Goal: Information Seeking & Learning: Learn about a topic

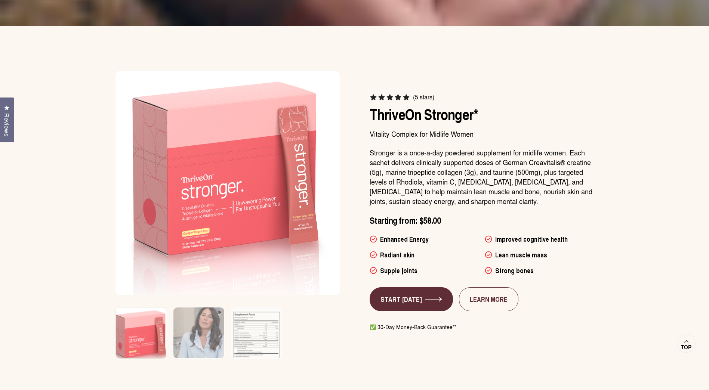
scroll to position [2281, 0]
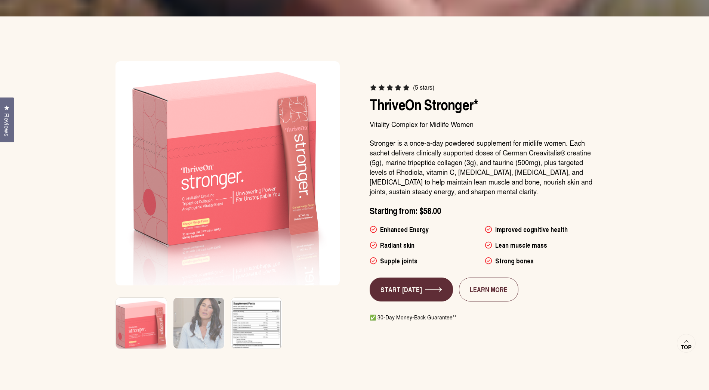
click at [249, 297] on img at bounding box center [256, 329] width 53 height 64
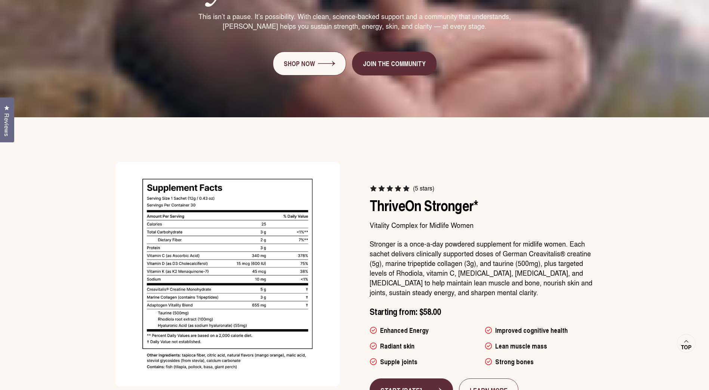
scroll to position [2181, 0]
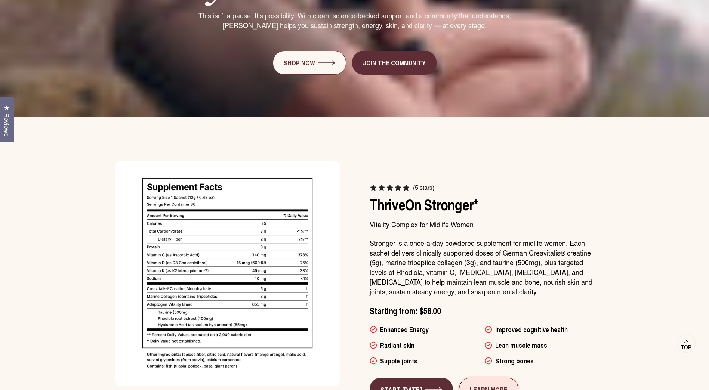
click at [483, 378] on link "LEARN MORE" at bounding box center [488, 390] width 59 height 24
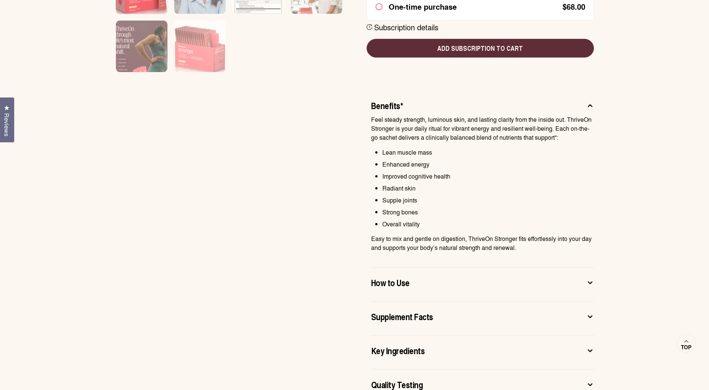
scroll to position [411, 0]
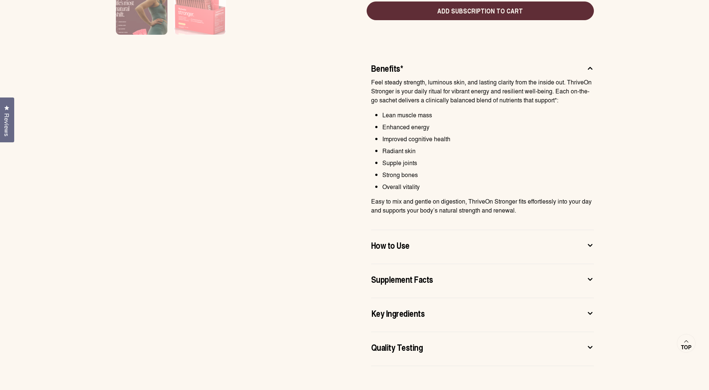
click at [454, 248] on div "How to Use" at bounding box center [476, 245] width 211 height 12
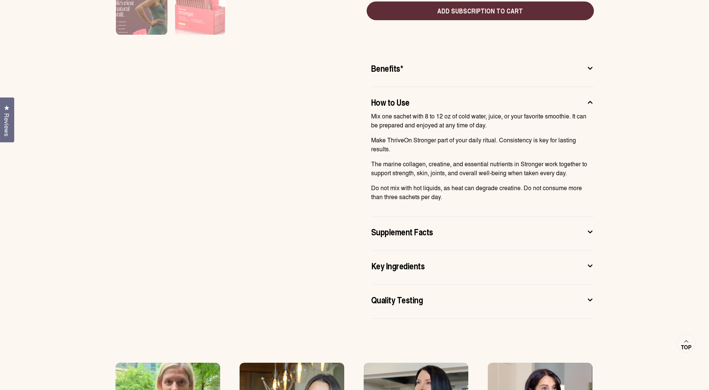
click at [455, 232] on div "Supplement Facts" at bounding box center [476, 232] width 211 height 12
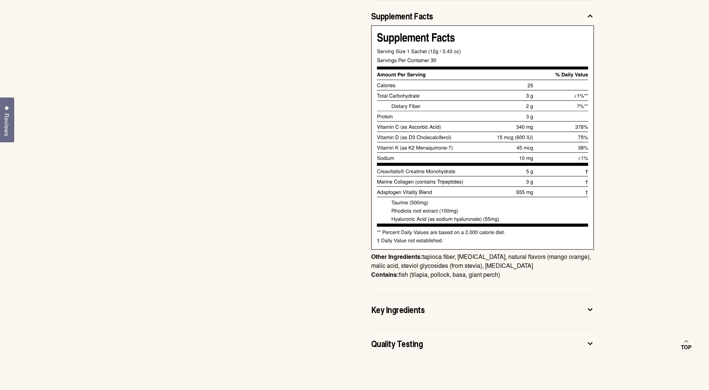
scroll to position [561, 0]
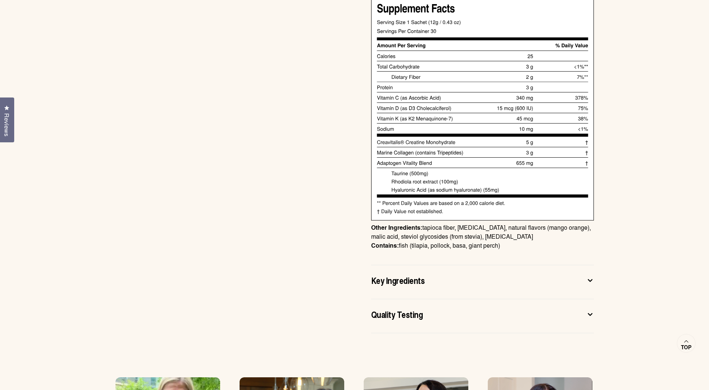
click at [461, 286] on div "Key Ingredients" at bounding box center [476, 280] width 211 height 12
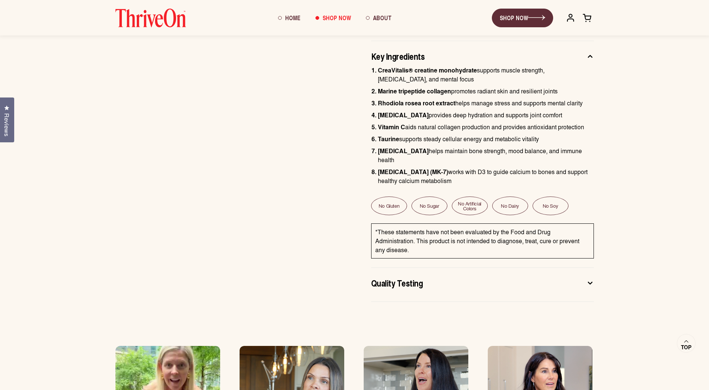
scroll to position [523, 0]
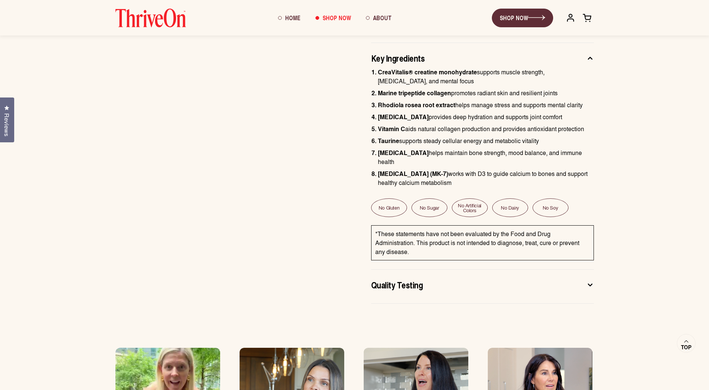
click at [462, 281] on div "Quality Testing" at bounding box center [476, 285] width 211 height 12
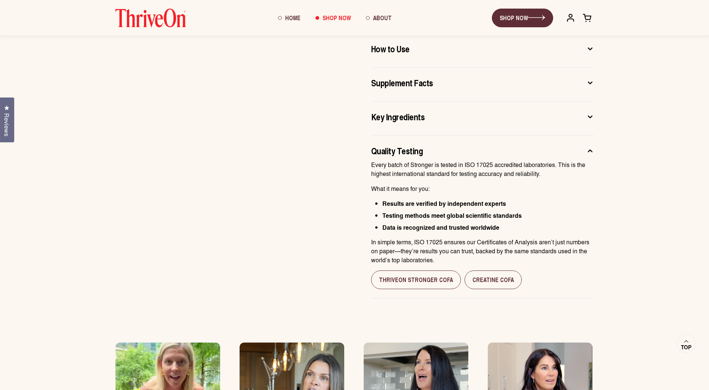
scroll to position [374, 0]
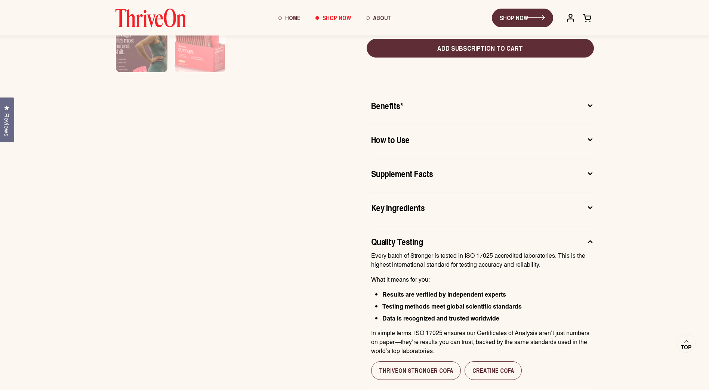
click at [486, 217] on button "Key Ingredients" at bounding box center [482, 210] width 223 height 16
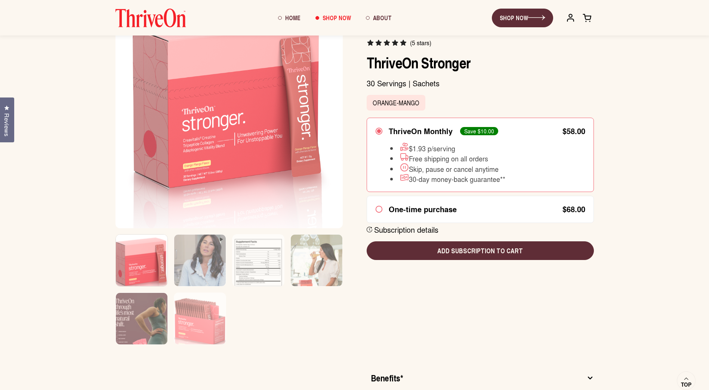
scroll to position [75, 0]
